Goal: Ask a question

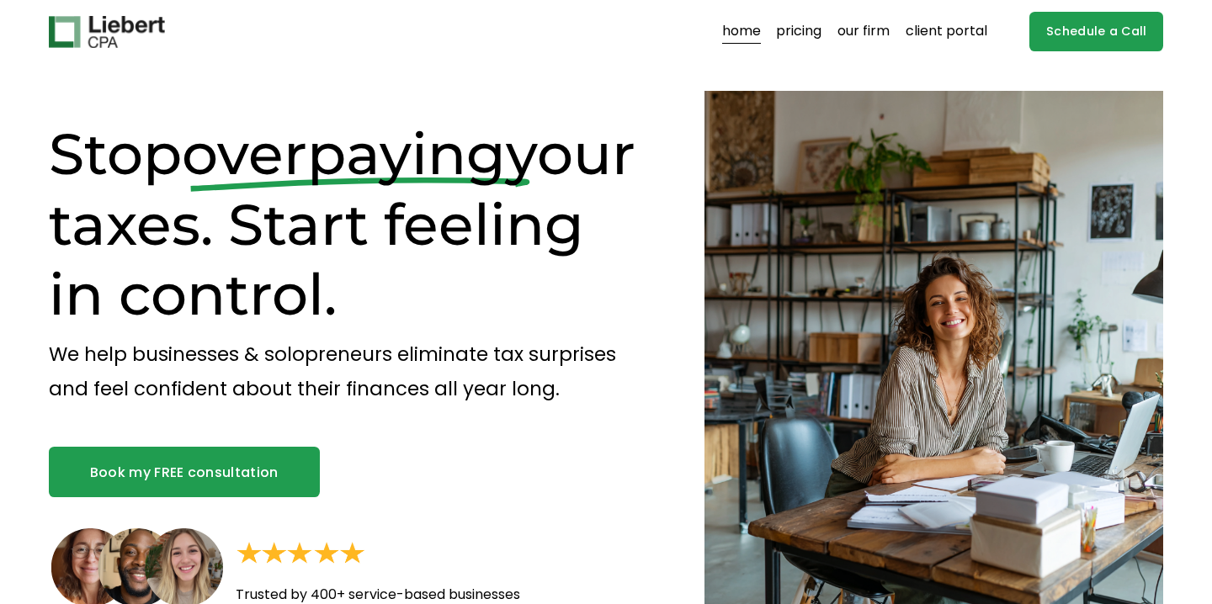
click at [809, 33] on link "pricing" at bounding box center [798, 32] width 45 height 27
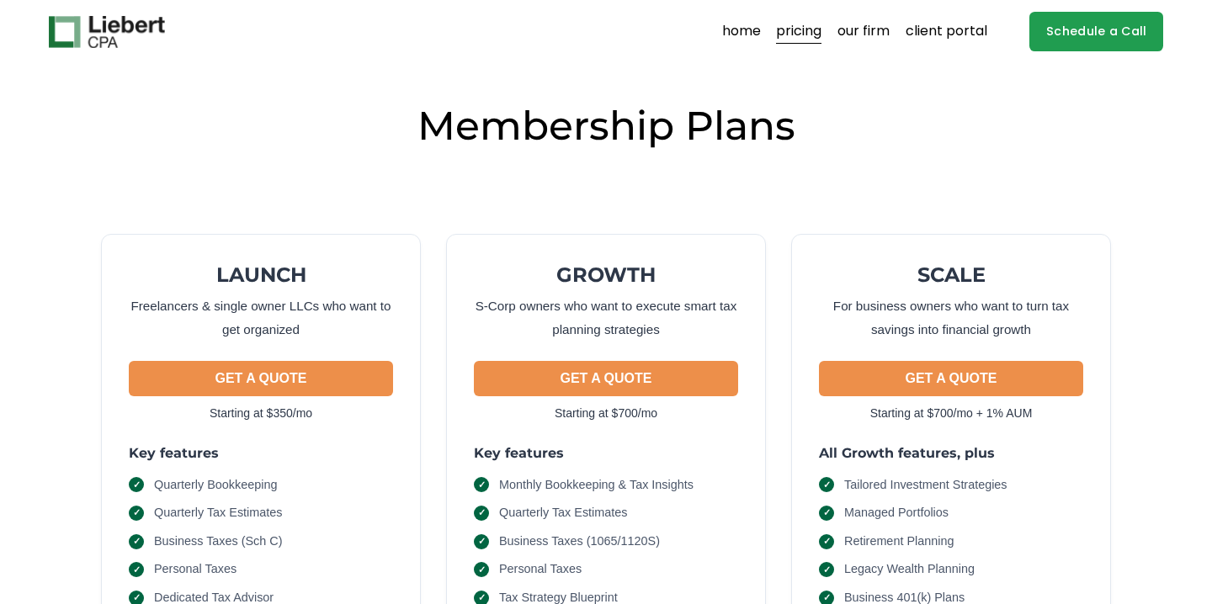
click at [968, 33] on link "client portal" at bounding box center [946, 32] width 82 height 27
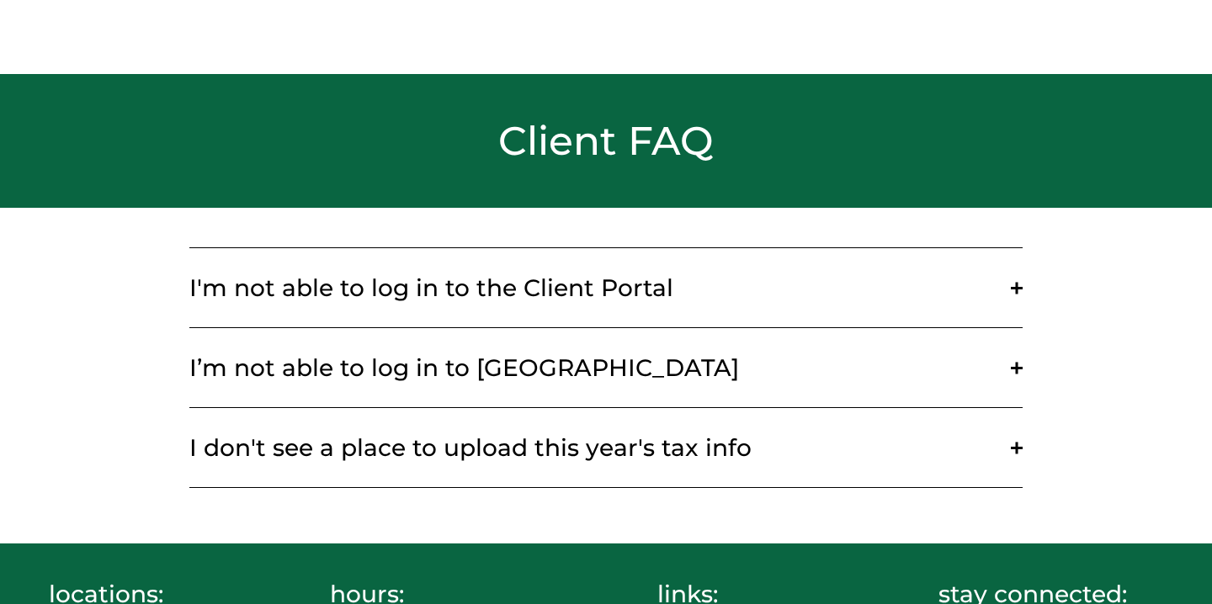
scroll to position [496, 0]
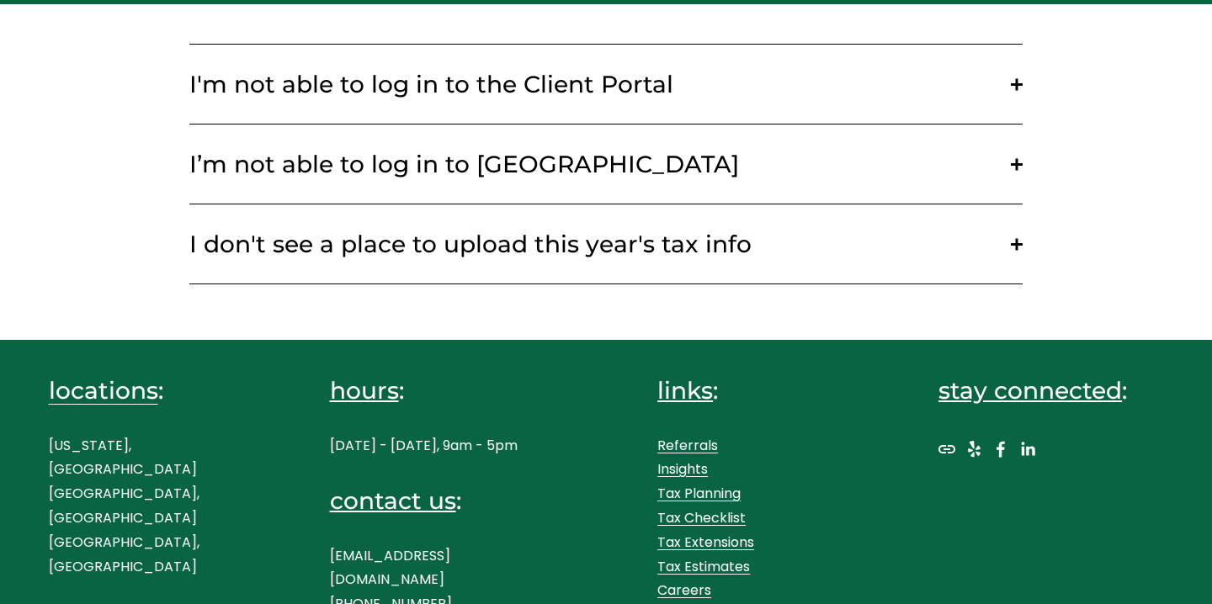
click at [411, 172] on span "I’m not able to log in to [GEOGRAPHIC_DATA]" at bounding box center [600, 164] width 822 height 29
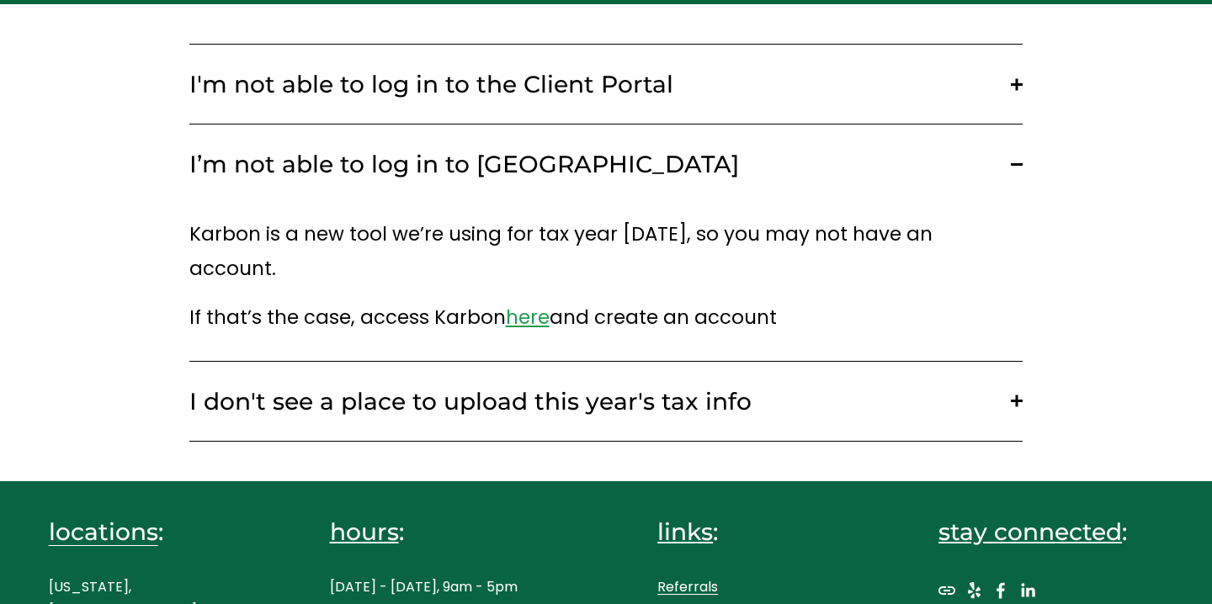
click at [400, 95] on span "I'm not able to log in to the Client Portal" at bounding box center [600, 84] width 822 height 29
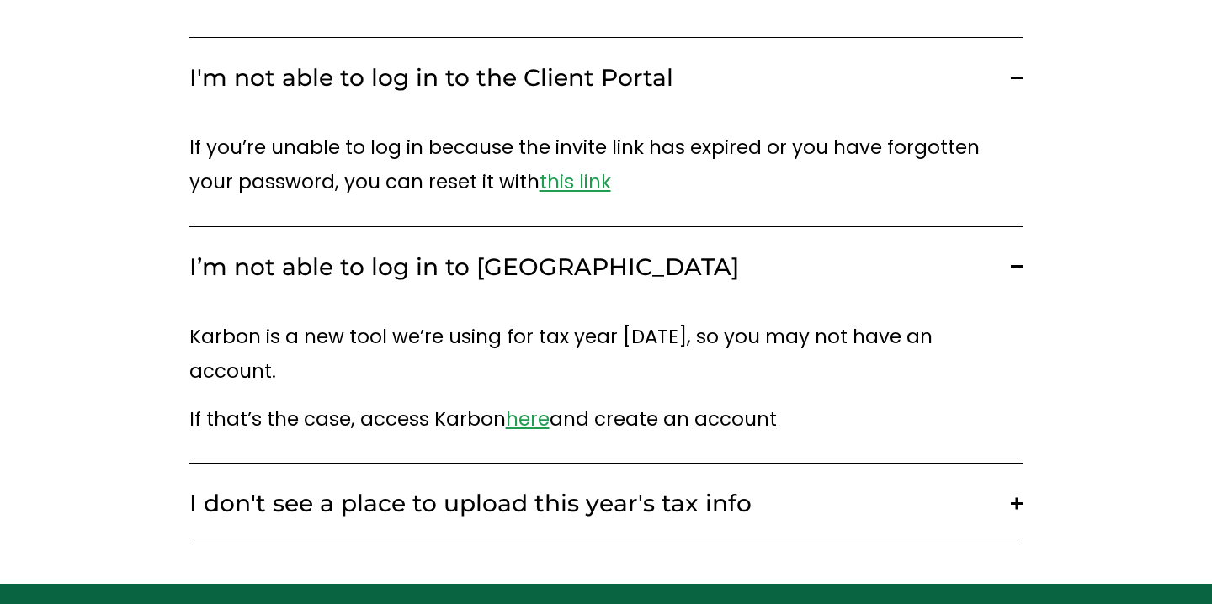
scroll to position [713, 0]
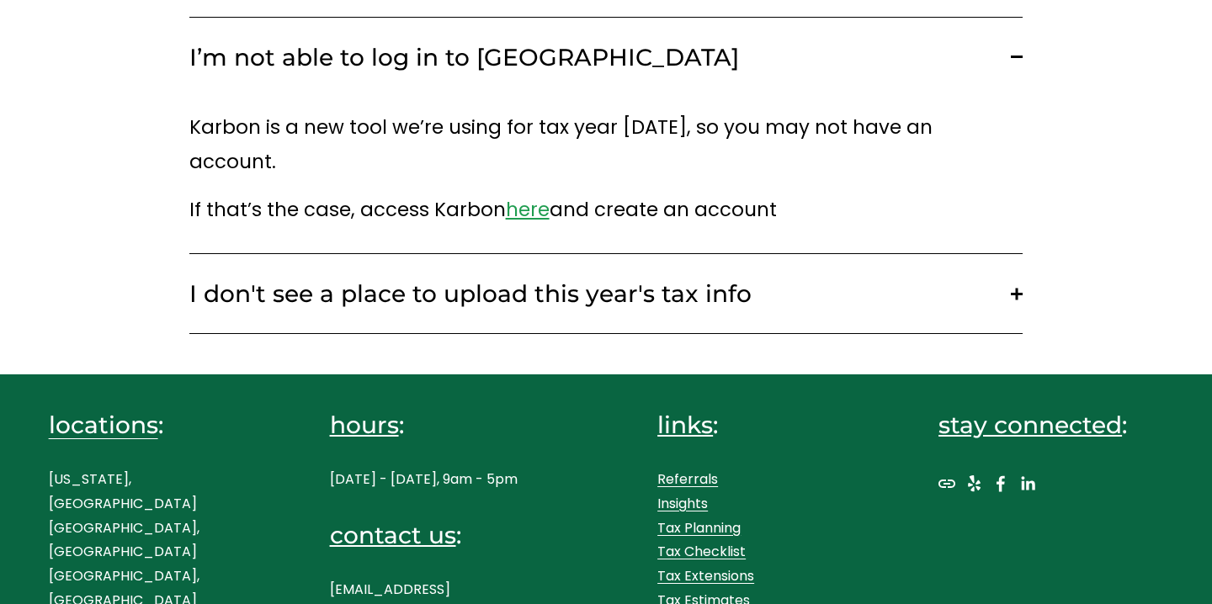
drag, startPoint x: 436, startPoint y: 581, endPoint x: 328, endPoint y: 576, distance: 107.8
click at [328, 576] on div "locations : New York, NY Westport, CT Boston, MA hours : Monday - Friday, 9am -…" at bounding box center [606, 527] width 1212 height 304
